Goal: Task Accomplishment & Management: Complete application form

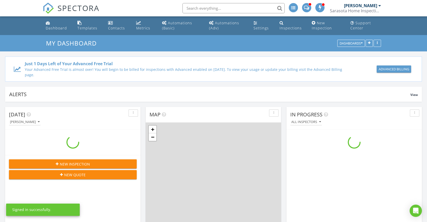
scroll to position [473, 435]
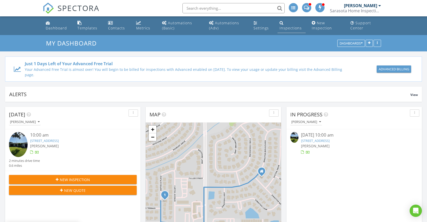
click at [290, 27] on div "Inspections" at bounding box center [290, 28] width 22 height 5
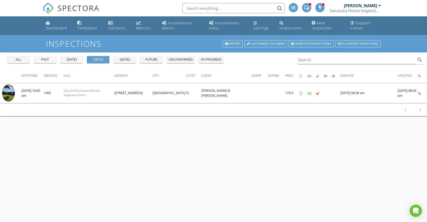
click at [18, 61] on div "all" at bounding box center [18, 59] width 18 height 5
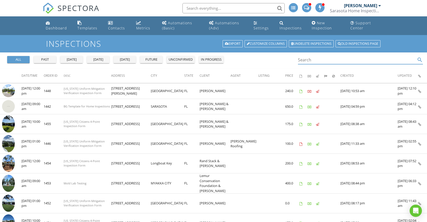
click at [310, 59] on input "Search" at bounding box center [357, 60] width 118 height 8
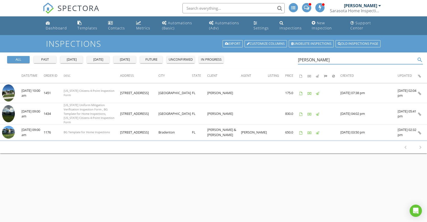
type input "Peter"
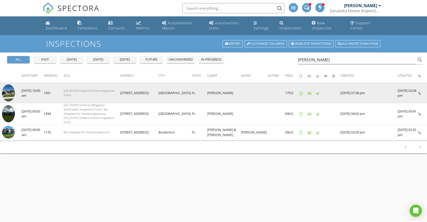
drag, startPoint x: 295, startPoint y: 64, endPoint x: 9, endPoint y: 94, distance: 287.5
click at [9, 94] on img at bounding box center [8, 92] width 13 height 17
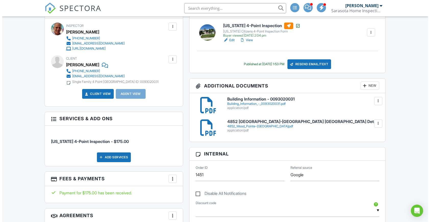
scroll to position [194, 0]
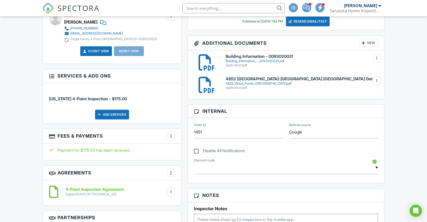
click at [173, 137] on div at bounding box center [170, 135] width 5 height 5
click at [185, 152] on li "Edit Fees & Payments" at bounding box center [196, 151] width 53 height 13
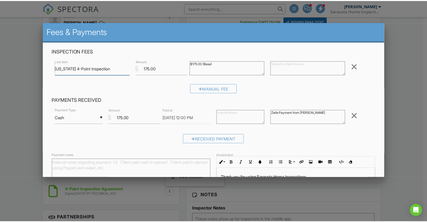
scroll to position [53, 0]
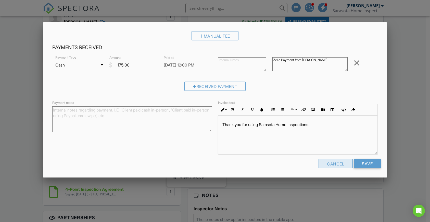
click at [331, 164] on div "Cancel" at bounding box center [336, 163] width 34 height 9
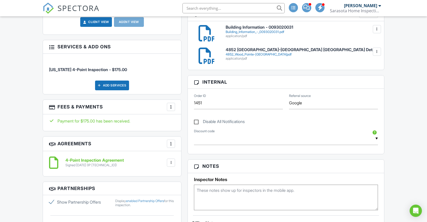
scroll to position [359, 0]
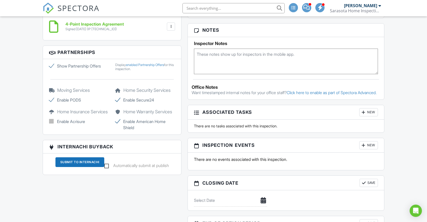
click at [264, 53] on textarea at bounding box center [286, 62] width 184 height 26
click at [327, 55] on textarea "Referrals to: Matt Lach, Ryan Sherman and John Van Vleet for new Electrical Pan…" at bounding box center [286, 62] width 184 height 26
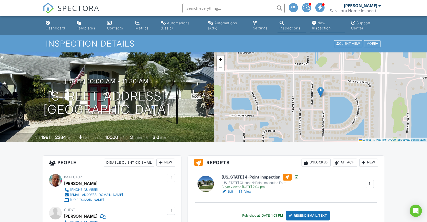
type textarea "Referrals to: Matt Lach, Ryan Sherman and John Van Vleet for new Main Electrica…"
click at [322, 25] on link "New Inspection" at bounding box center [327, 25] width 35 height 15
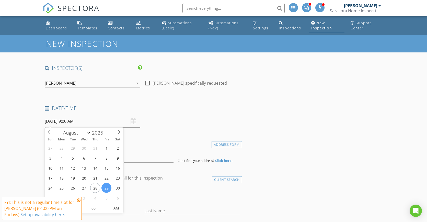
click at [103, 117] on input "08/29/2025 9:00 AM" at bounding box center [92, 121] width 95 height 13
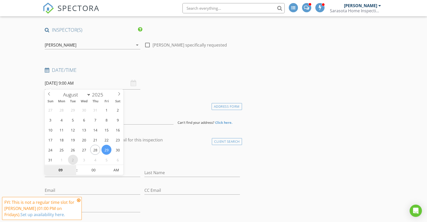
select select "8"
type input "09/02/2025 9:00 AM"
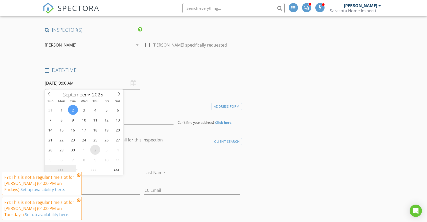
scroll to position [45, 0]
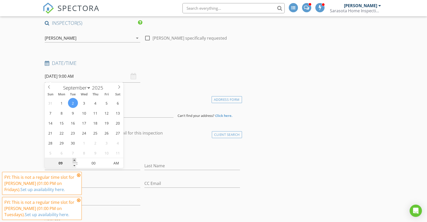
type input "10"
type input "09/02/2025 10:00 AM"
click at [75, 160] on span at bounding box center [75, 160] width 4 height 5
type input "11"
type input "09/02/2025 11:00 AM"
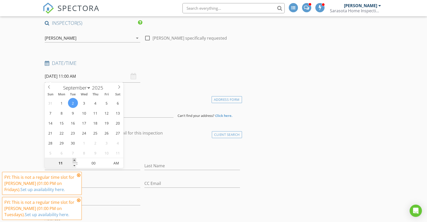
click at [75, 160] on span at bounding box center [75, 160] width 4 height 5
type input "12"
type input "09/02/2025 12:00 PM"
click at [75, 160] on span at bounding box center [75, 160] width 4 height 5
type input "01"
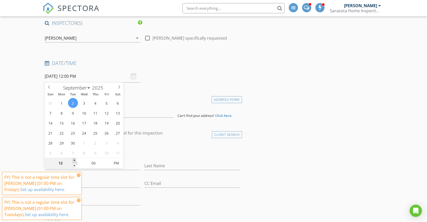
type input "09/02/2025 1:00 PM"
click at [75, 160] on span at bounding box center [75, 160] width 4 height 5
type input "05"
type input "09/02/2025 1:05 PM"
click at [109, 159] on span at bounding box center [108, 160] width 4 height 5
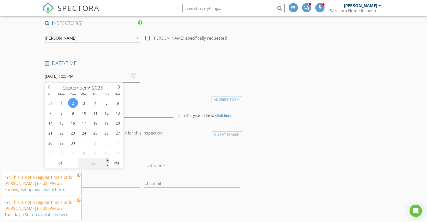
type input "10"
type input "09/02/2025 1:10 PM"
click at [109, 159] on span at bounding box center [108, 160] width 4 height 5
type input "15"
type input "09/02/2025 1:15 PM"
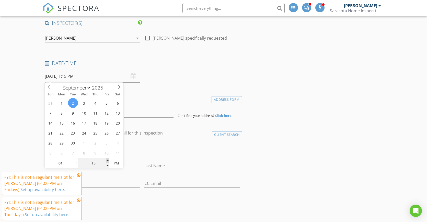
click at [109, 159] on span at bounding box center [108, 160] width 4 height 5
type input "20"
type input "09/02/2025 1:20 PM"
click at [109, 159] on span at bounding box center [108, 160] width 4 height 5
type input "25"
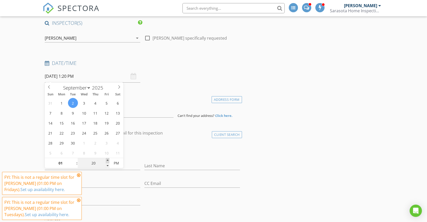
type input "09/02/2025 1:25 PM"
click at [109, 159] on span at bounding box center [108, 160] width 4 height 5
type input "30"
type input "[DATE] 1:30 PM"
click at [109, 158] on span at bounding box center [108, 160] width 4 height 5
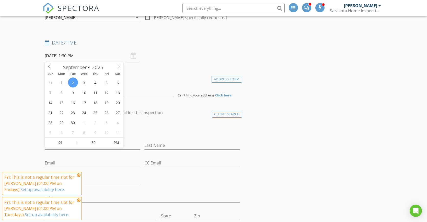
scroll to position [66, 0]
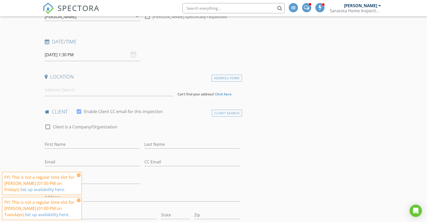
click at [192, 130] on div "check_box_outline_blank Client is a Company/Organization" at bounding box center [142, 129] width 195 height 13
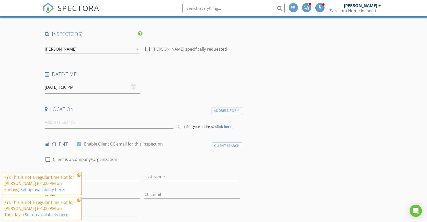
scroll to position [42, 0]
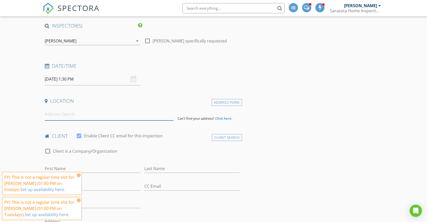
click at [144, 113] on input at bounding box center [109, 114] width 129 height 13
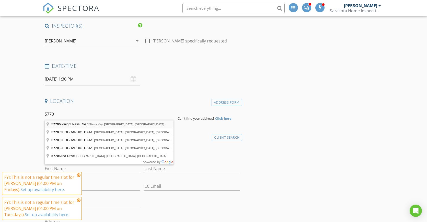
type input "5770 Midnight Pass Road, Siesta Key, FL, USA"
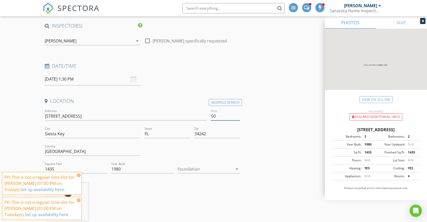
type input "508"
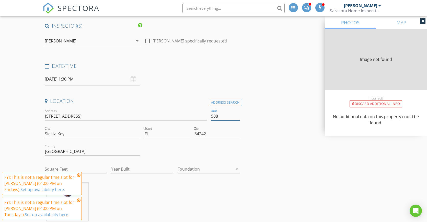
type input "1484"
type input "1980"
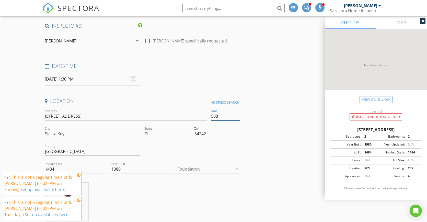
click at [211, 116] on input "508" at bounding box center [225, 116] width 29 height 8
type input "C 508"
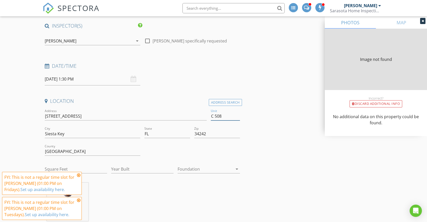
type input "0"
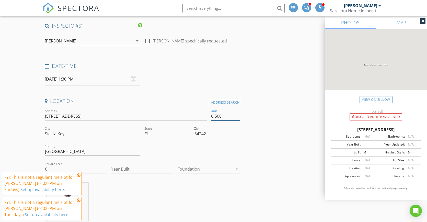
type input "C508"
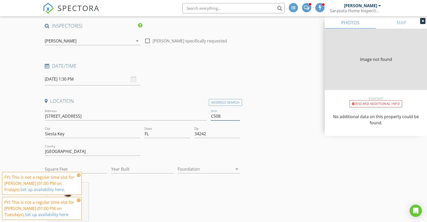
type input "0"
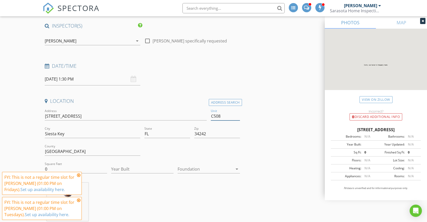
type input "508"
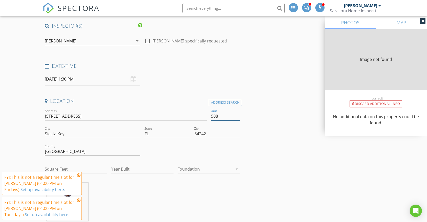
type input "1484"
type input "1980"
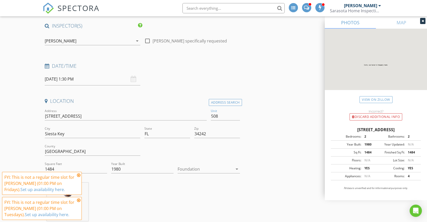
click at [338, 130] on div "5770 Midnight Pass Rd, Siesta Key FL 34242" at bounding box center [376, 129] width 90 height 6
drag, startPoint x: 336, startPoint y: 130, endPoint x: 384, endPoint y: 129, distance: 47.8
click at [384, 129] on div "5770 Midnight Pass Rd, Siesta Key FL 34242" at bounding box center [376, 129] width 90 height 6
copy div "5770 Midnight Pass R"
click at [211, 116] on input "508" at bounding box center [225, 116] width 29 height 8
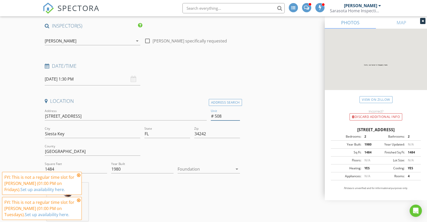
type input "# 508"
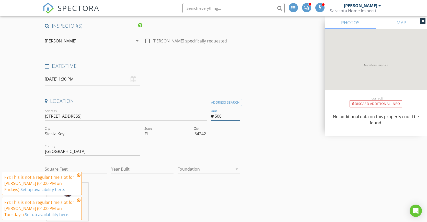
click at [214, 115] on input "# 508" at bounding box center [225, 116] width 29 height 8
type input "508"
type input "1484"
type input "1980"
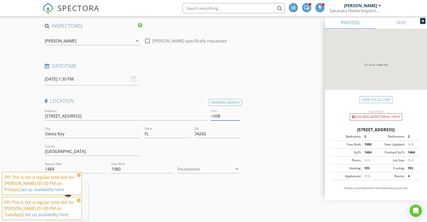
type input "508"
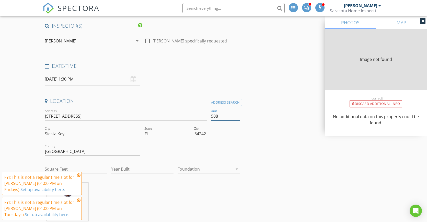
type input "1484"
type input "1980"
type input "1484"
type input "1980"
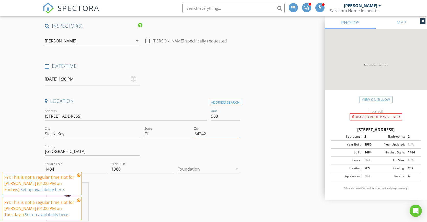
click at [217, 129] on input "34242" at bounding box center [217, 133] width 46 height 8
click at [211, 116] on input "508" at bounding box center [225, 116] width 29 height 8
type input "#508"
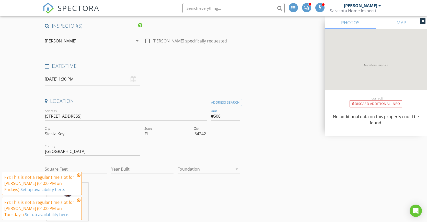
click at [212, 134] on input "34242" at bounding box center [217, 133] width 46 height 8
click at [214, 115] on input "#508" at bounding box center [225, 116] width 29 height 8
type input "508"
click at [224, 134] on input "34242" at bounding box center [217, 133] width 46 height 8
type input "1484"
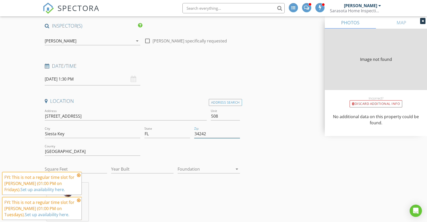
type input "1980"
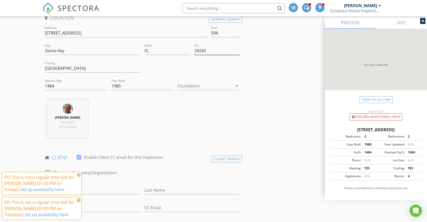
scroll to position [169, 0]
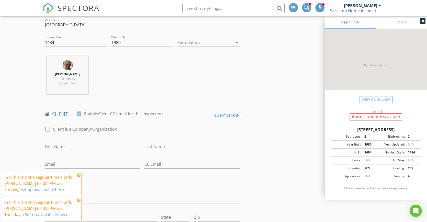
click at [78, 176] on icon at bounding box center [79, 175] width 4 height 4
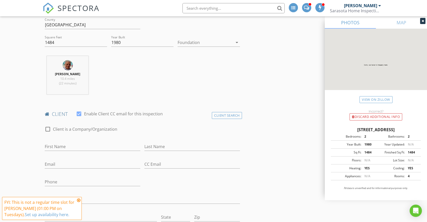
click at [79, 200] on icon at bounding box center [79, 200] width 4 height 4
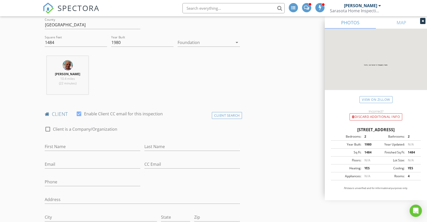
click at [87, 143] on div "First Name" at bounding box center [92, 147] width 95 height 17
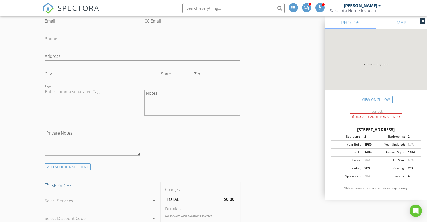
scroll to position [311, 0]
click at [179, 97] on textarea "Notes" at bounding box center [191, 103] width 95 height 26
paste textarea "0105044051"
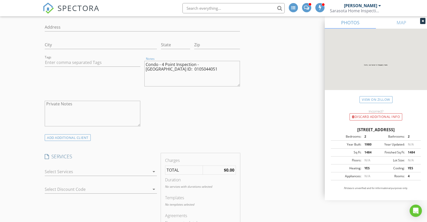
scroll to position [377, 0]
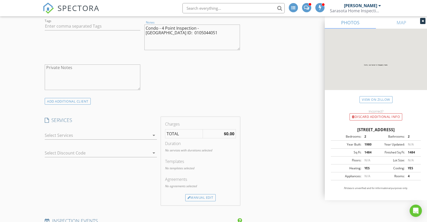
type textarea "Condo - 4 Point Inspection - Sarasota County ID: 0105044051"
click at [112, 135] on div at bounding box center [97, 135] width 105 height 8
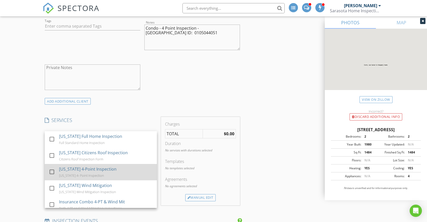
click at [53, 169] on div at bounding box center [51, 171] width 9 height 9
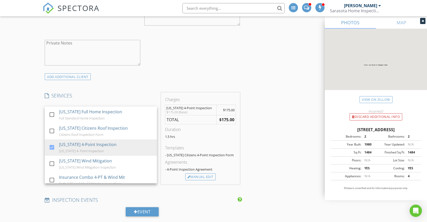
scroll to position [410, 0]
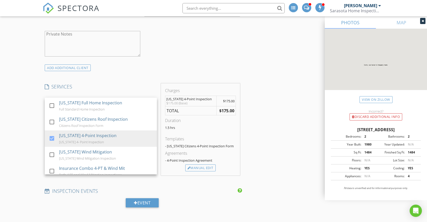
click at [271, 129] on div "INSPECTOR(S) check_box Dane Champlin PRIMARY Dane Champlin arrow_drop_down chec…" at bounding box center [213, 165] width 341 height 1023
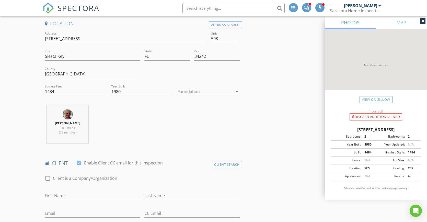
scroll to position [91, 0]
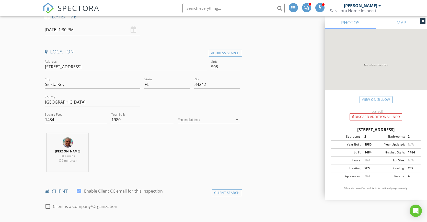
click at [193, 121] on div at bounding box center [204, 119] width 55 height 8
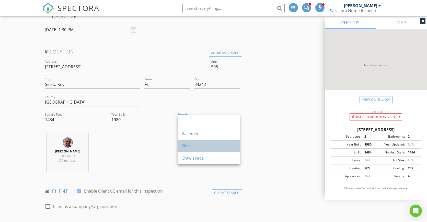
click at [186, 148] on div "Slab" at bounding box center [209, 145] width 54 height 6
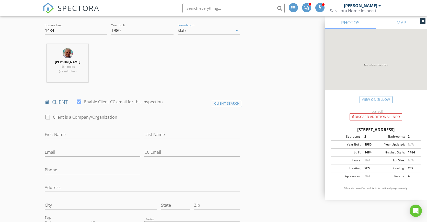
scroll to position [188, 0]
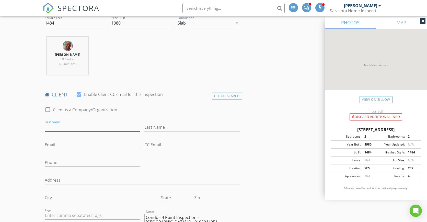
click at [102, 126] on input "First Name" at bounding box center [92, 127] width 95 height 8
type input "[PERSON_NAME]"
type input "Brown"
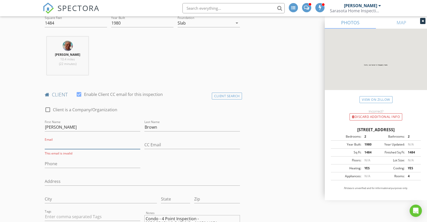
paste input "[EMAIL_ADDRESS][DOMAIN_NAME]"
type input "[EMAIL_ADDRESS][DOMAIN_NAME]"
paste input "[PHONE_NUMBER]"
type input "[PHONE_NUMBER]"
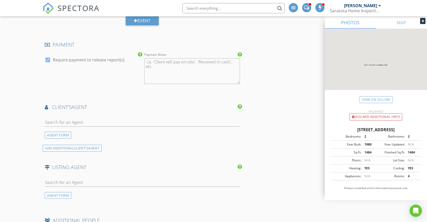
scroll to position [698, 0]
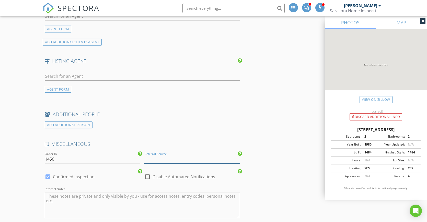
click at [161, 156] on input "Referral Source" at bounding box center [191, 159] width 95 height 8
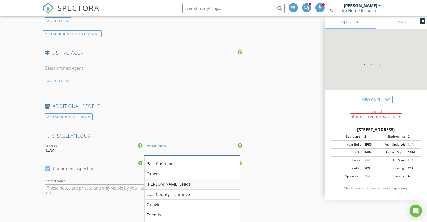
scroll to position [32, 0]
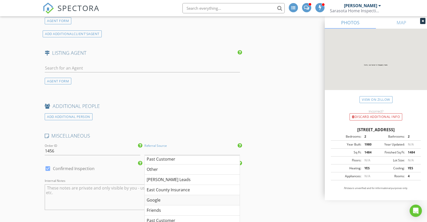
click at [162, 200] on div "Google" at bounding box center [192, 200] width 95 height 10
type input "Google"
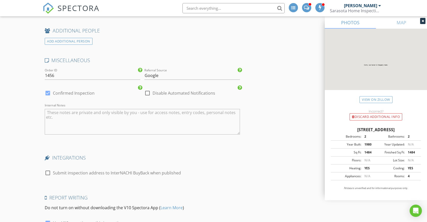
scroll to position [743, 0]
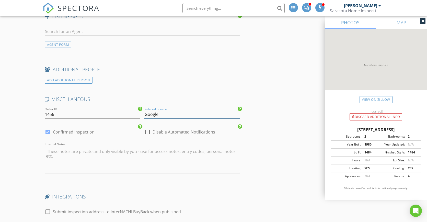
click at [178, 112] on input "Google" at bounding box center [191, 114] width 95 height 8
drag, startPoint x: 178, startPoint y: 113, endPoint x: 130, endPoint y: 114, distance: 48.5
click at [130, 114] on div "MISCELLANEOUS Order ID 1456 Referral Source Google Google Socius - Google Ads c…" at bounding box center [142, 138] width 199 height 85
type input "w"
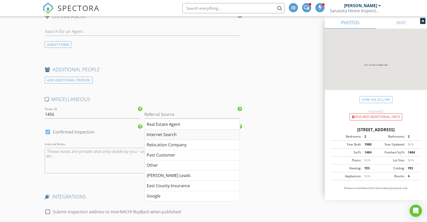
click at [162, 133] on div "Internet Search" at bounding box center [192, 134] width 95 height 10
type input "Internet Search"
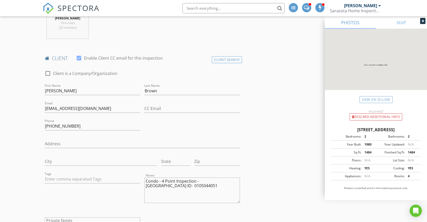
scroll to position [258, 0]
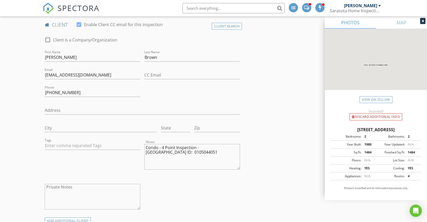
click at [187, 152] on textarea "Condo - 4 Point Inspection - Sarasota County ID: 0105044051" at bounding box center [191, 157] width 95 height 26
paste textarea "GULF & BAY CLUB"
type textarea "Condo - 4 Point Inspection - [GEOGRAPHIC_DATA] ID: 0105044051 - [GEOGRAPHIC_DAT…"
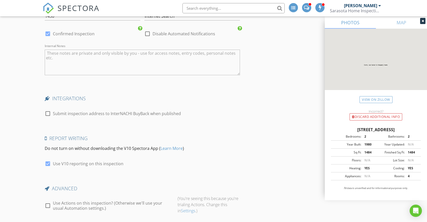
scroll to position [875, 0]
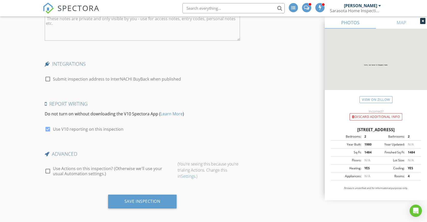
click at [147, 199] on div "Save Inspection" at bounding box center [142, 200] width 36 height 5
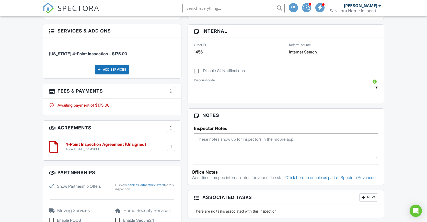
scroll to position [240, 0]
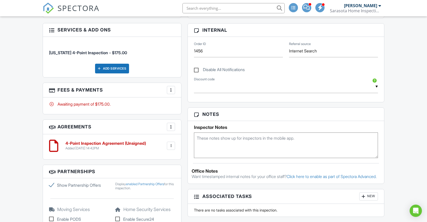
click at [237, 141] on textarea at bounding box center [286, 145] width 184 height 26
paste textarea "GULF & BAY CLUB"
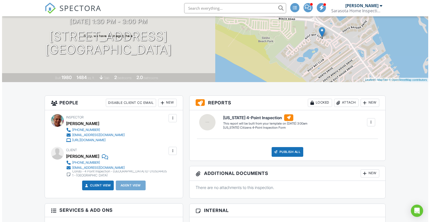
scroll to position [101, 0]
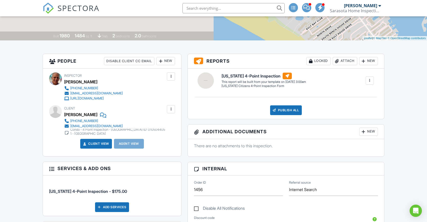
type textarea "GULF & BAY CLUB Just north of CASA MAR"
click at [170, 109] on div at bounding box center [170, 108] width 5 height 5
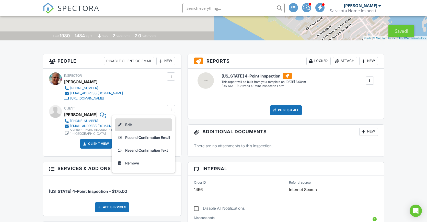
click at [135, 124] on li "Edit" at bounding box center [143, 124] width 57 height 13
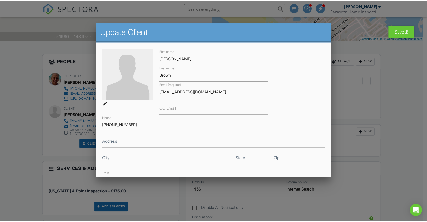
scroll to position [99, 0]
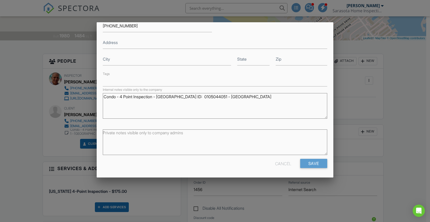
drag, startPoint x: 223, startPoint y: 97, endPoint x: 200, endPoint y: 96, distance: 23.2
click at [200, 96] on textarea "Condo - 4 Point Inspection - [GEOGRAPHIC_DATA] ID: 0105044051 - [GEOGRAPHIC_DAT…" at bounding box center [215, 106] width 224 height 26
click at [280, 162] on div "Cancel" at bounding box center [283, 163] width 16 height 9
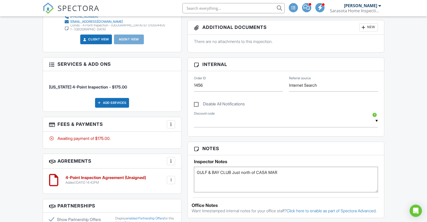
scroll to position [0, 0]
